Goal: Transaction & Acquisition: Purchase product/service

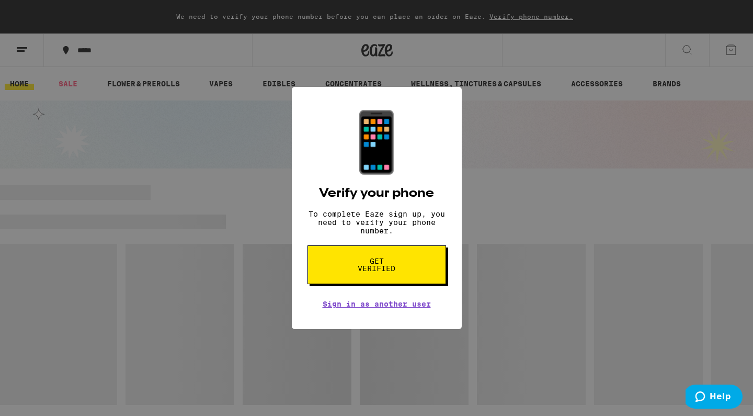
click at [394, 265] on span "Get verified" at bounding box center [377, 264] width 54 height 15
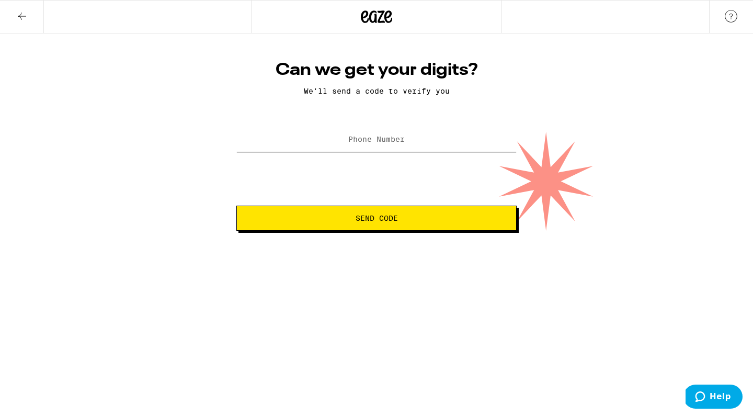
click at [347, 144] on input "Phone Number" at bounding box center [376, 140] width 280 height 24
type input "[PHONE_NUMBER]"
click at [374, 215] on span "Send Code" at bounding box center [376, 217] width 42 height 7
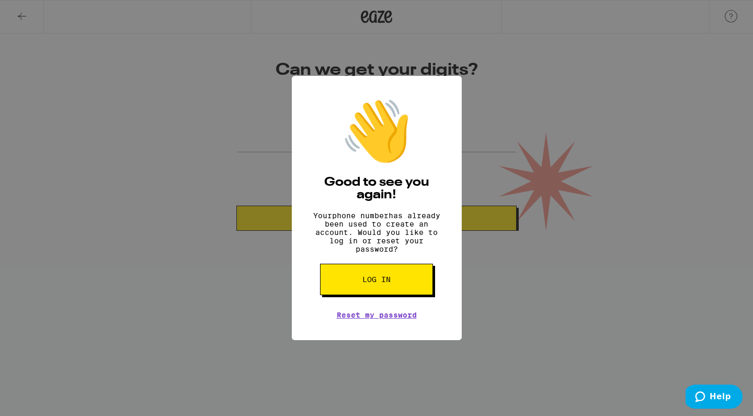
click at [378, 291] on button "Log in" at bounding box center [376, 278] width 113 height 31
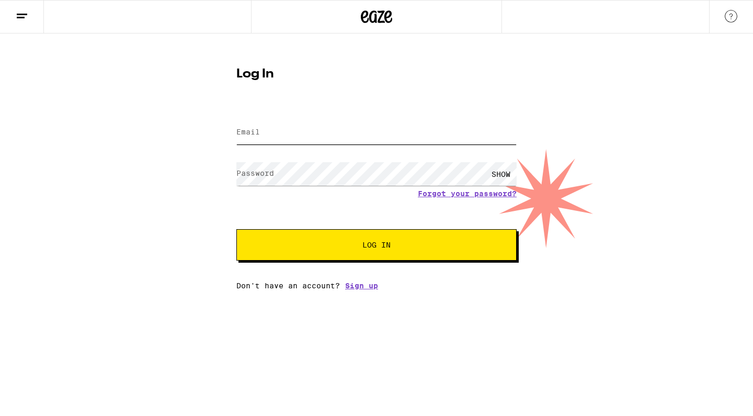
type input "[EMAIL_ADDRESS][DOMAIN_NAME]"
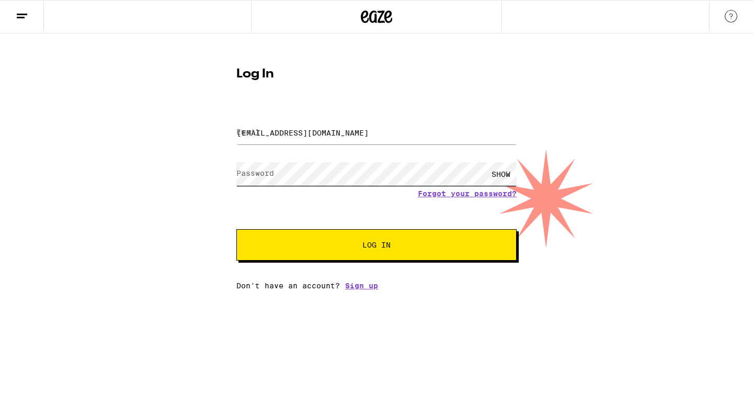
click at [376, 246] on button "Log In" at bounding box center [376, 244] width 280 height 31
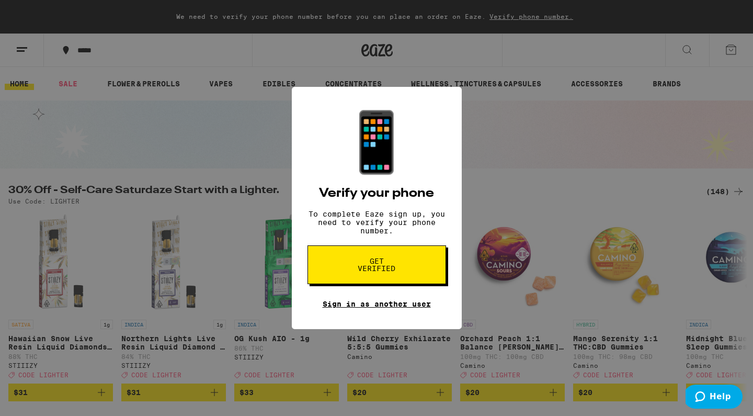
click at [362, 308] on link "Sign in as another user" at bounding box center [377, 304] width 108 height 8
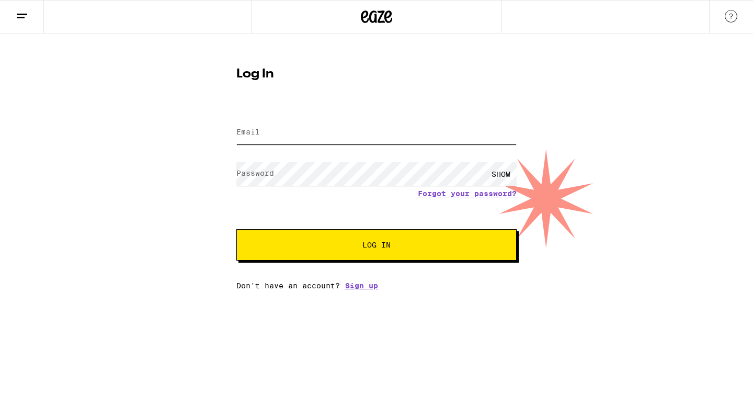
click at [285, 136] on input "Email" at bounding box center [376, 133] width 280 height 24
type input "km"
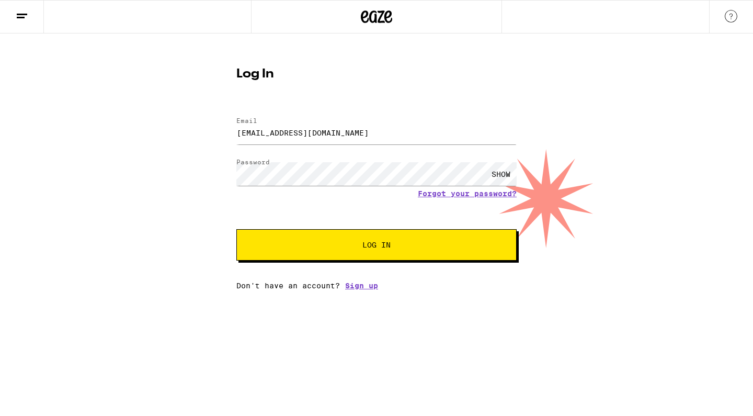
click at [366, 239] on button "Log In" at bounding box center [376, 244] width 280 height 31
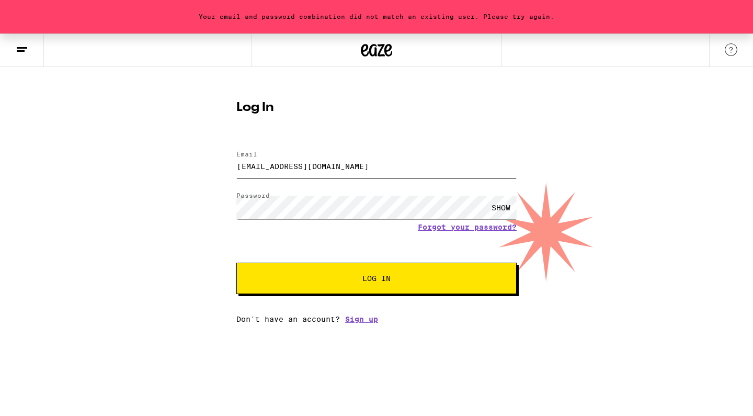
click at [329, 167] on input "km@newscienceagency.com" at bounding box center [376, 166] width 280 height 24
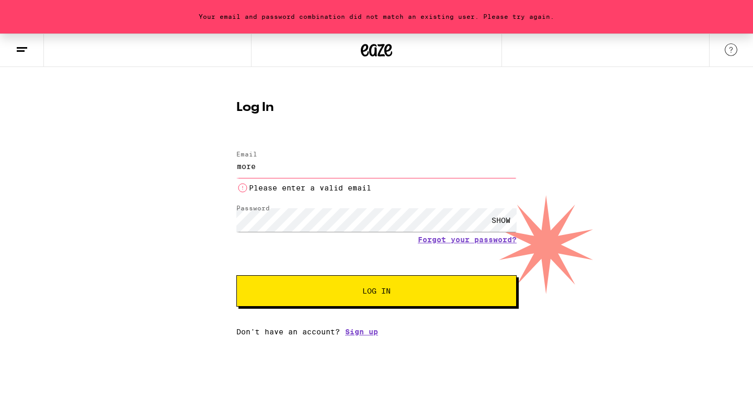
type input "[EMAIL_ADDRESS][DOMAIN_NAME]"
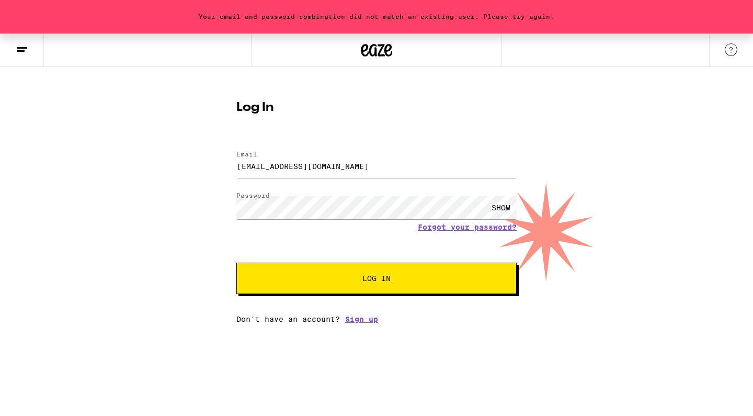
click at [373, 282] on span "Log In" at bounding box center [376, 277] width 28 height 7
